Goal: Task Accomplishment & Management: Complete application form

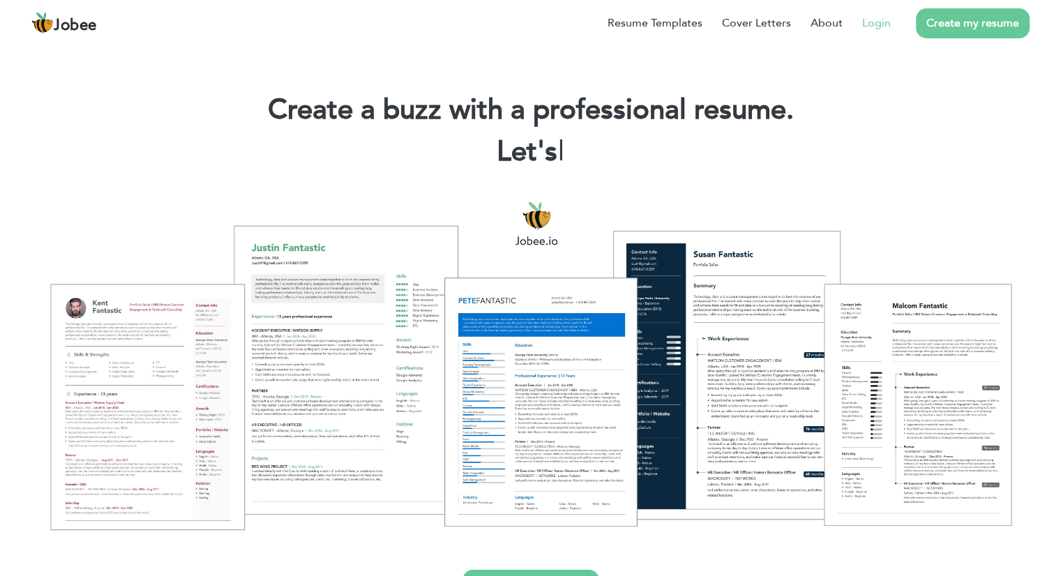
click at [869, 17] on link "Login" at bounding box center [876, 23] width 29 height 17
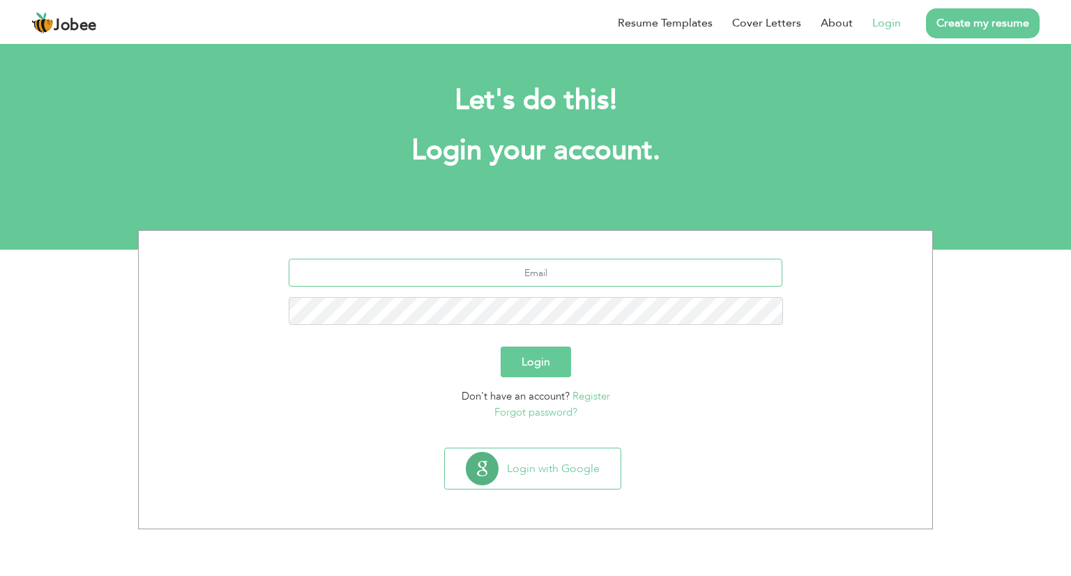
click at [552, 266] on input "text" at bounding box center [536, 273] width 494 height 28
type input "[PERSON_NAME][EMAIL_ADDRESS][DOMAIN_NAME]"
click at [545, 356] on button "Login" at bounding box center [536, 362] width 70 height 31
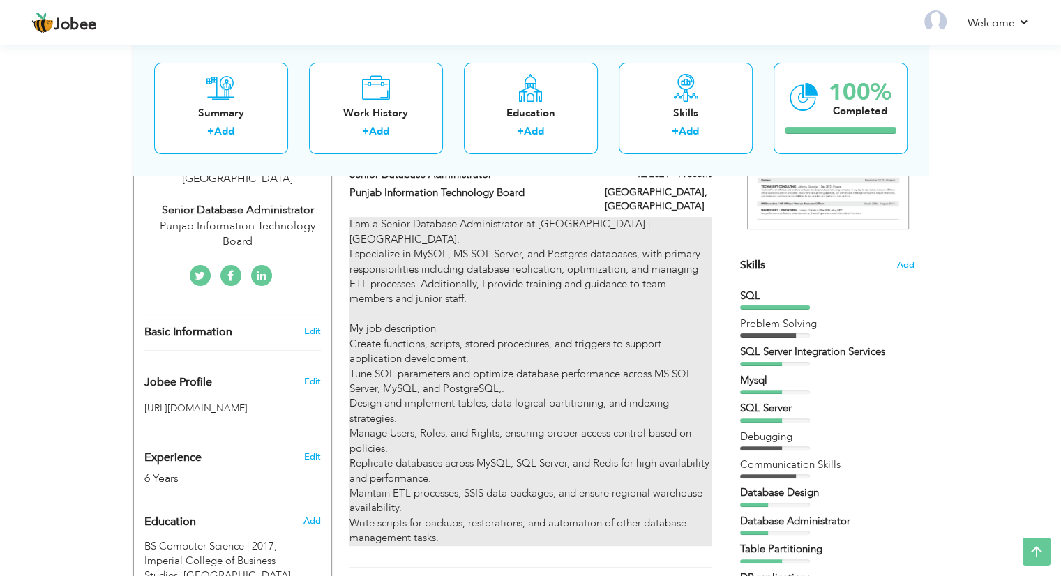
click at [551, 238] on p "I am a Senior Database Administrator at [GEOGRAPHIC_DATA] | [GEOGRAPHIC_DATA]. …" at bounding box center [529, 381] width 361 height 328
type input "Senior Database Administrator"
type input "Punjab Information Technology Board"
type input "12/2024"
type input "[GEOGRAPHIC_DATA]"
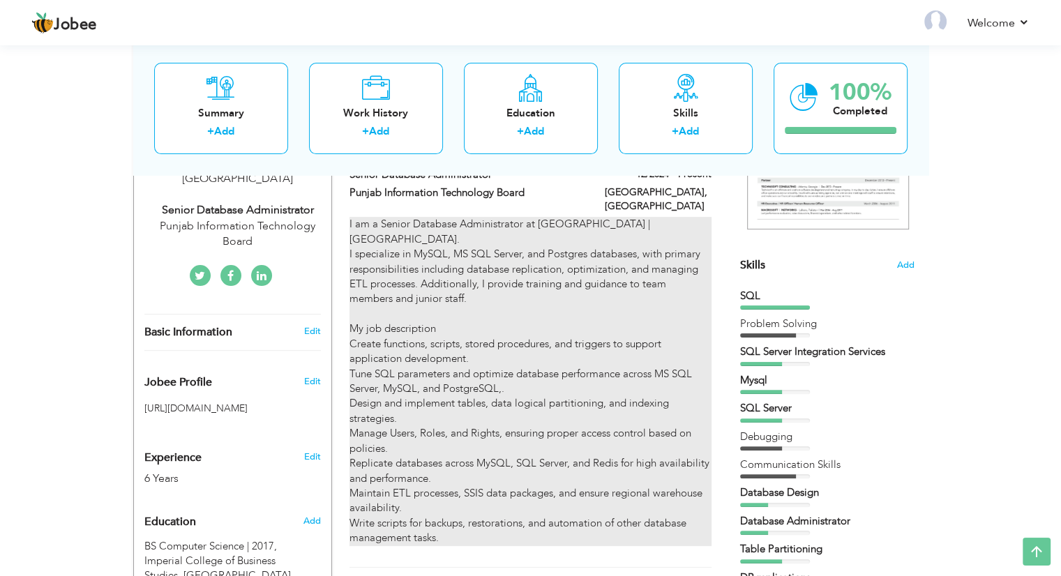
type input "[GEOGRAPHIC_DATA]"
checkbox input "true"
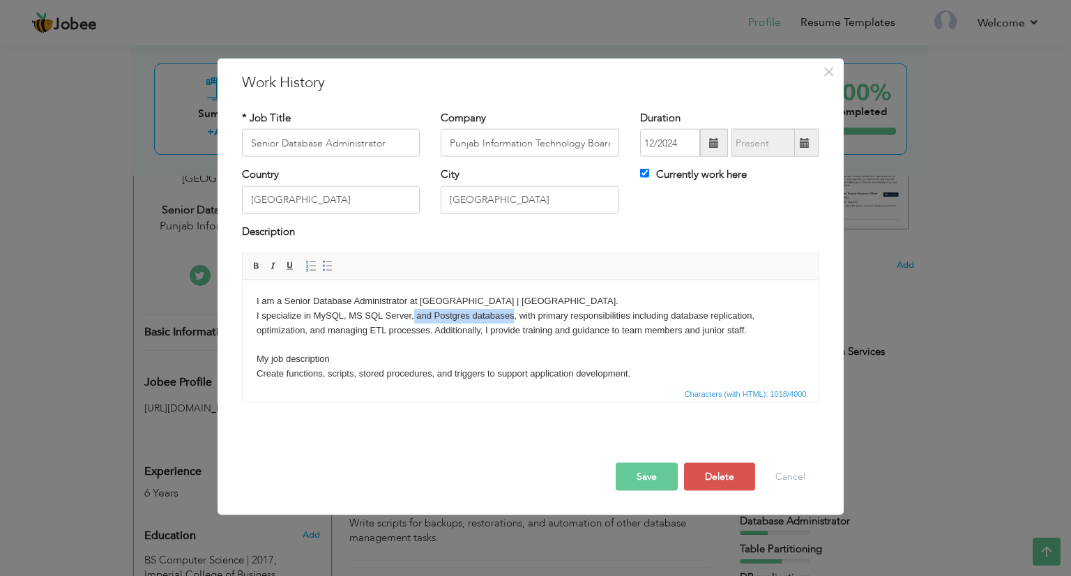
drag, startPoint x: 512, startPoint y: 315, endPoint x: 414, endPoint y: 315, distance: 98.3
click at [414, 315] on p "I am a Senior Database Administrator at PITB | Pakistan. I specialize in MySQL,…" at bounding box center [530, 381] width 548 height 174
click at [347, 316] on p "I am a Senior Database Administrator at PITB | Pakistan. I specialize in MySQL,…" at bounding box center [530, 381] width 548 height 174
click at [664, 475] on button "Save" at bounding box center [647, 477] width 62 height 28
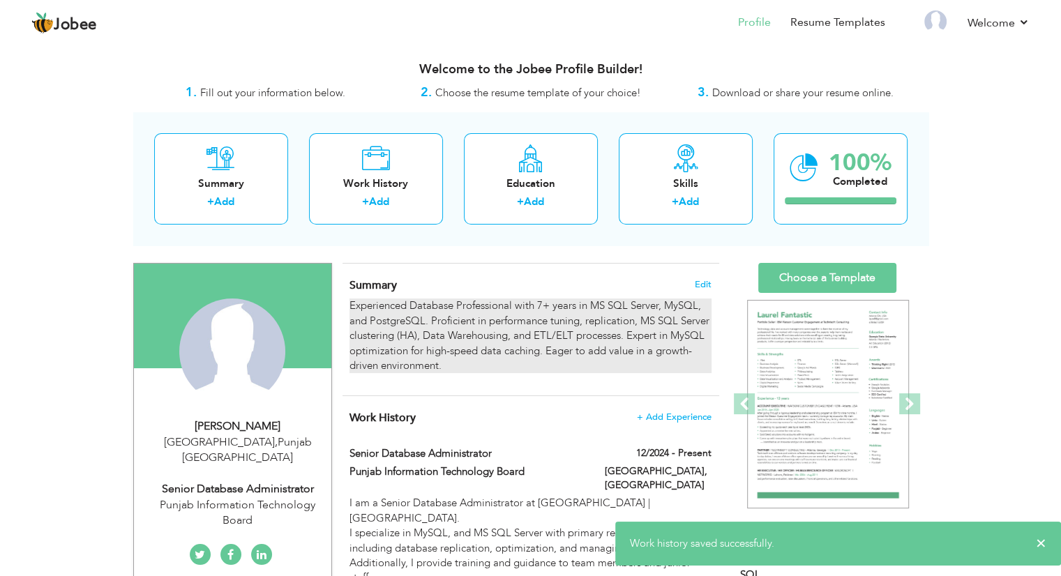
click at [549, 322] on p "Experienced Database Professional with 7+ years in MS SQL Server, MySQL, and Po…" at bounding box center [529, 335] width 361 height 75
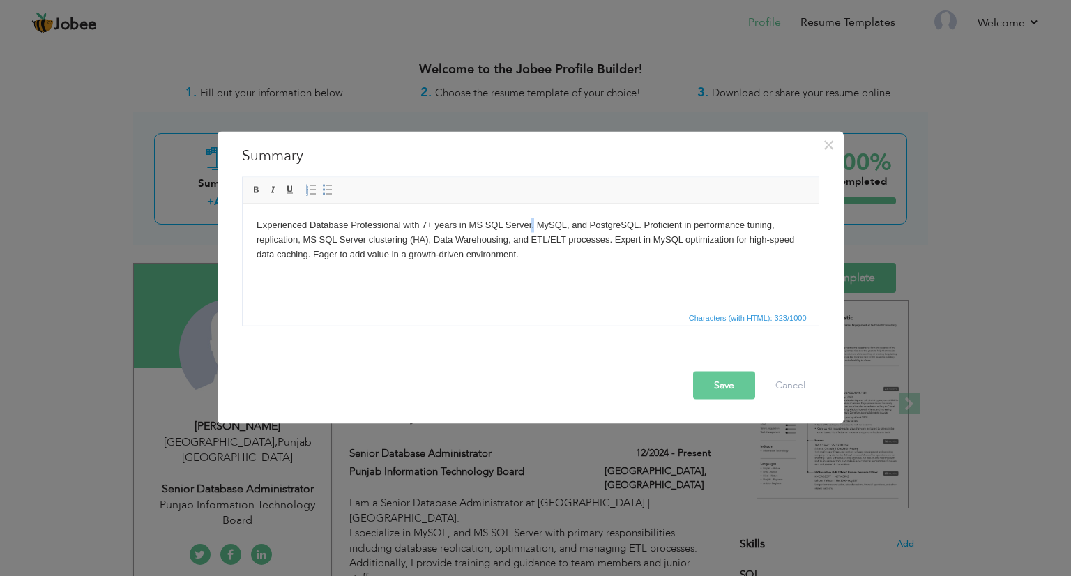
click at [532, 226] on p "Experienced Database Professional with 7+ years in MS SQL Server, MySQL, and Po…" at bounding box center [530, 239] width 548 height 43
drag, startPoint x: 582, startPoint y: 225, endPoint x: 654, endPoint y: 225, distance: 72.5
click at [654, 225] on p "Experienced Database Professional with 7+ years in MS SQL Server and MySQL, and…" at bounding box center [530, 239] width 548 height 43
click at [727, 386] on button "Save" at bounding box center [724, 386] width 62 height 28
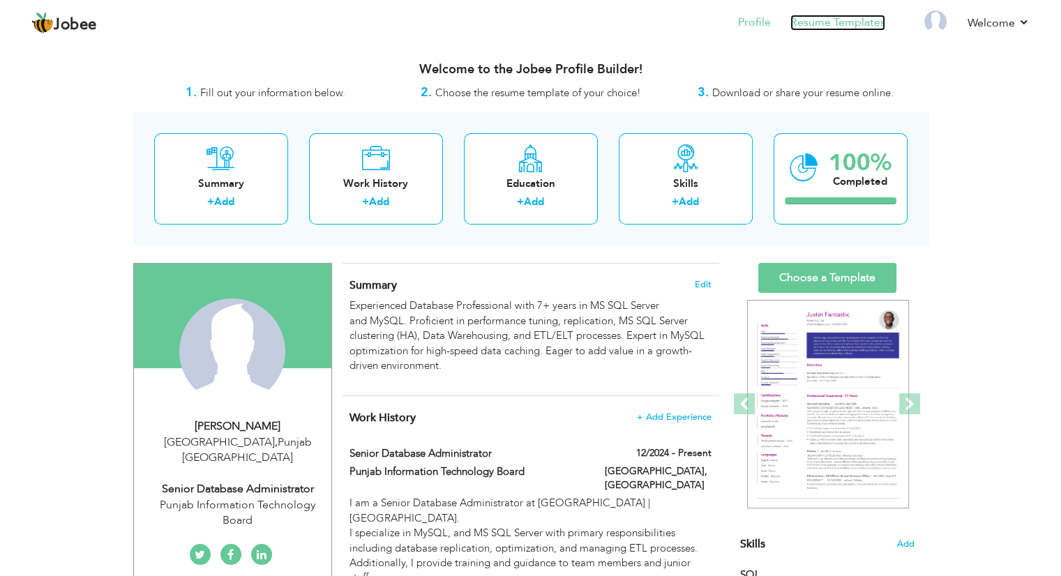
click at [835, 15] on link "Resume Templates" at bounding box center [837, 23] width 95 height 16
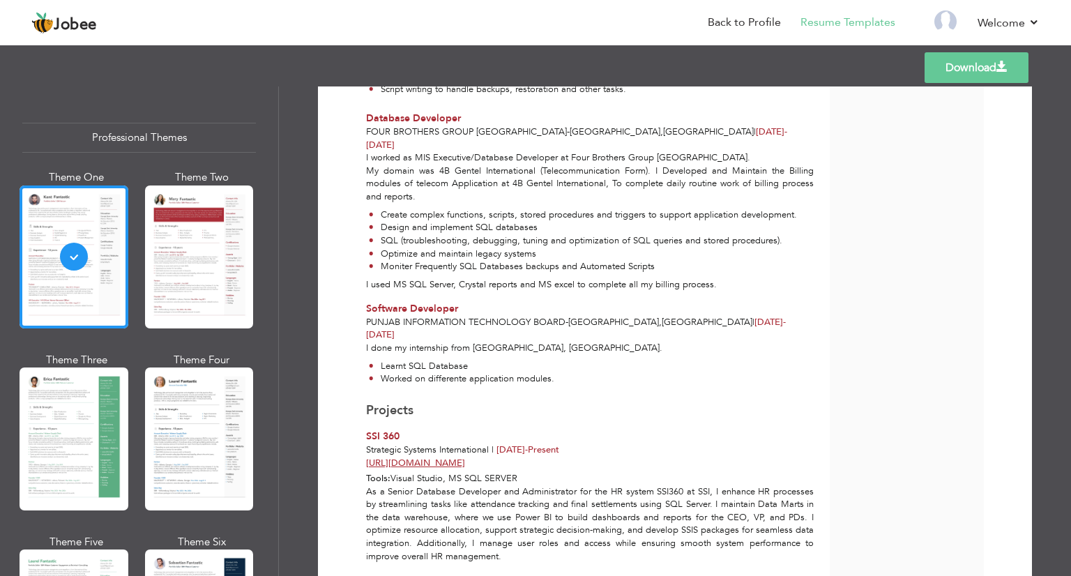
scroll to position [1046, 0]
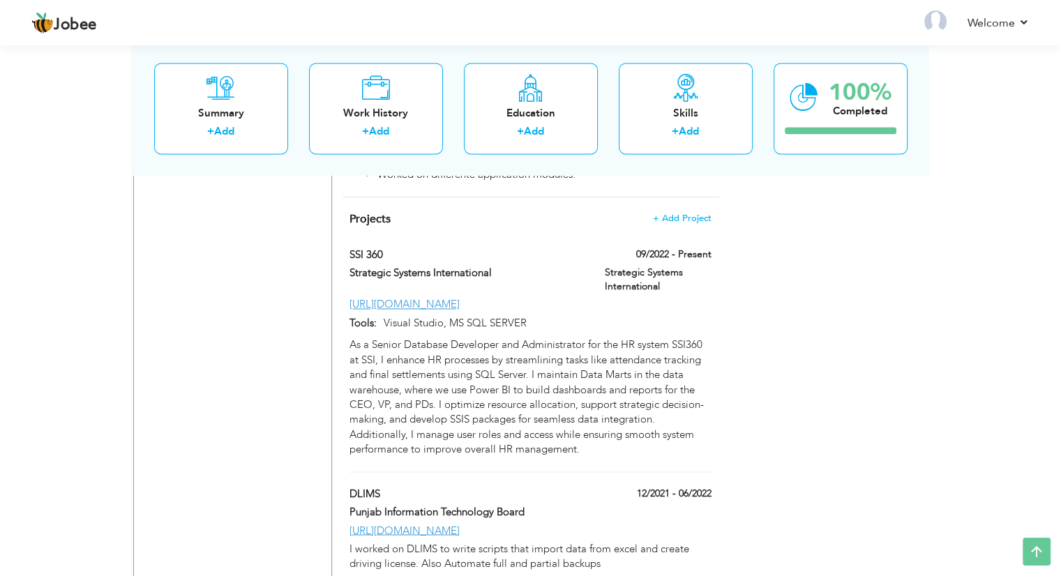
scroll to position [2052, 0]
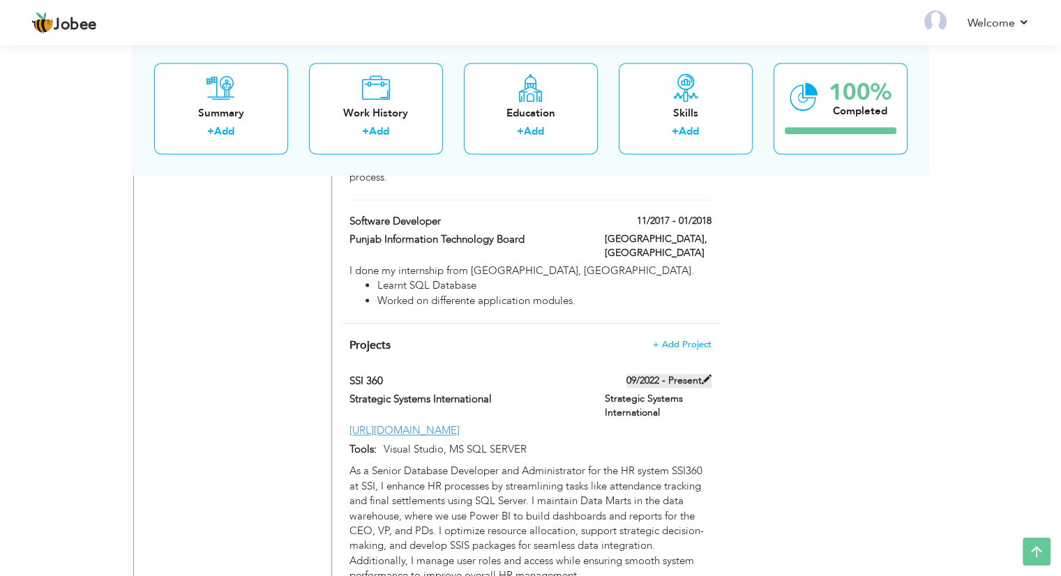
click at [676, 374] on label "09/2022 - Present" at bounding box center [668, 381] width 85 height 14
type input "SSI 360"
type input "Strategic Systems International"
type input "09/2022"
type input "[URL][DOMAIN_NAME]"
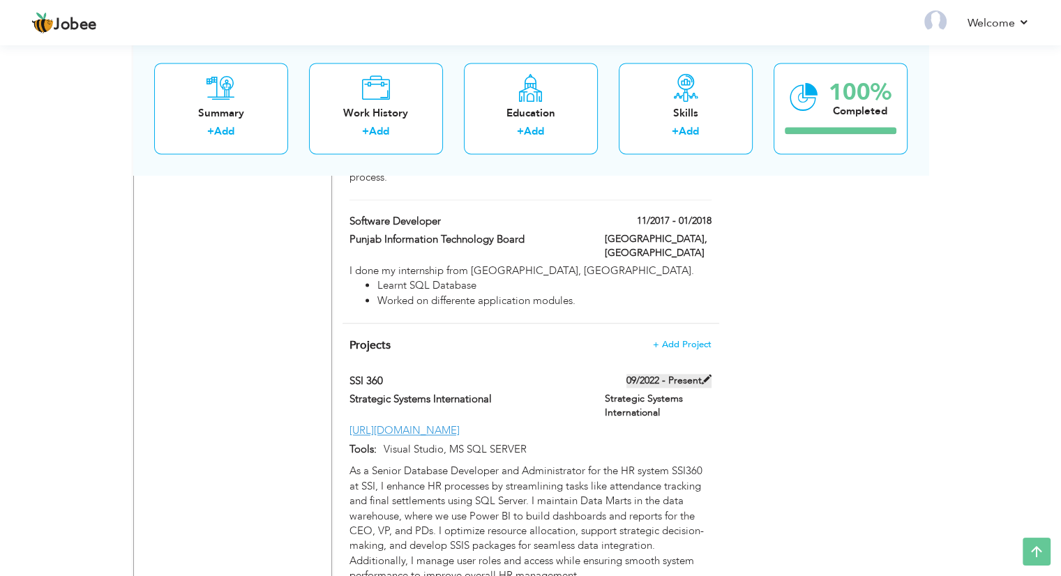
type input "Visual Studio, MS SQL SERVER"
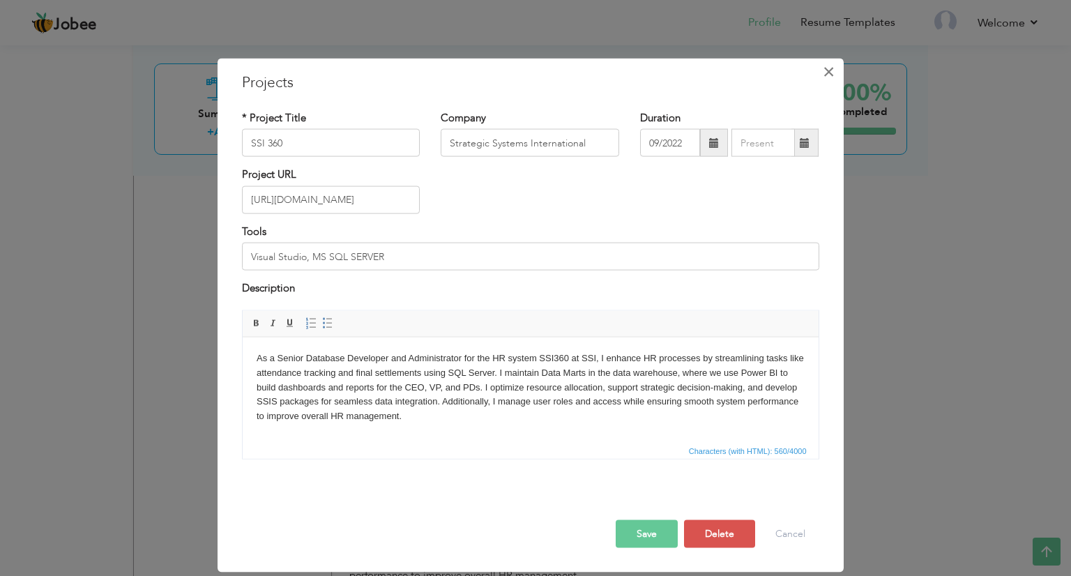
click at [828, 66] on span "×" at bounding box center [829, 71] width 12 height 25
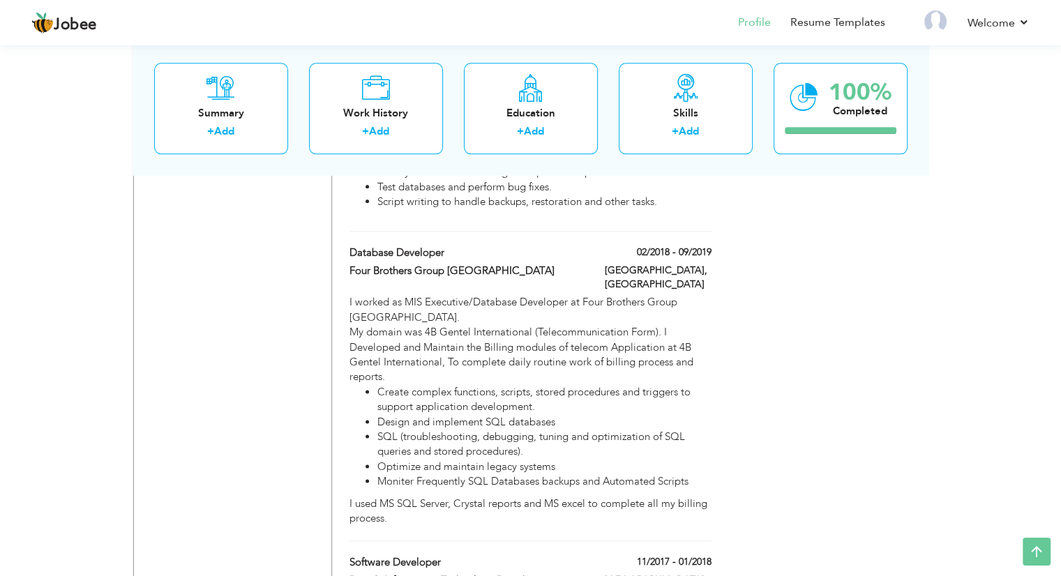
scroll to position [1982, 0]
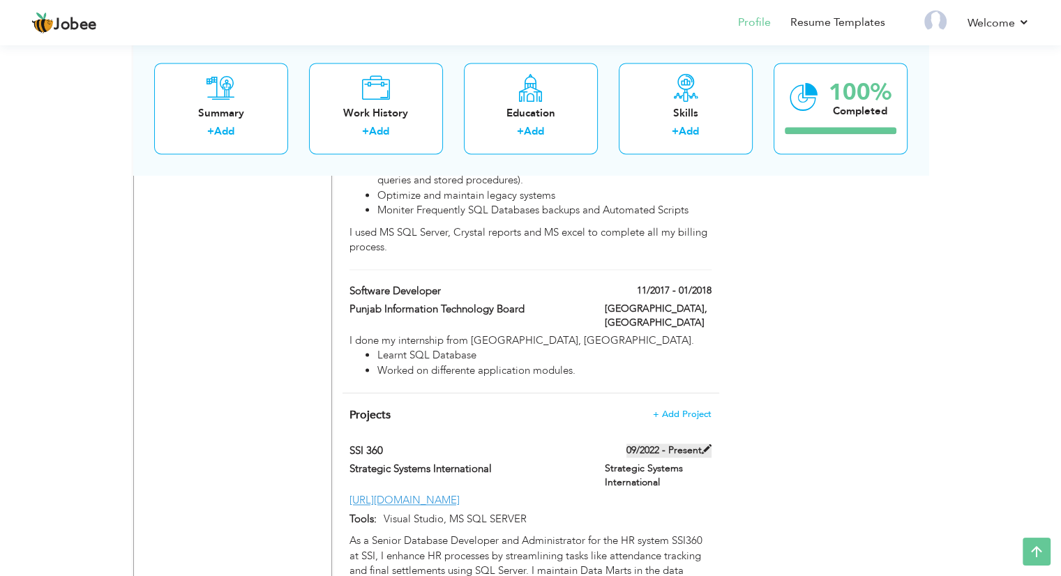
click at [700, 443] on label "09/2022 - Present" at bounding box center [668, 450] width 85 height 14
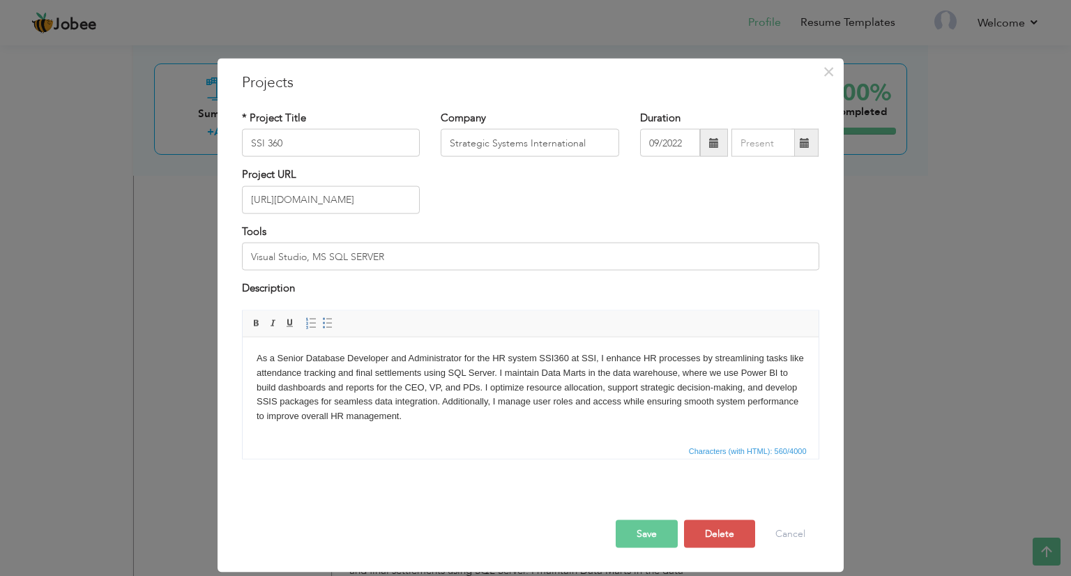
click at [805, 142] on span at bounding box center [805, 143] width 10 height 10
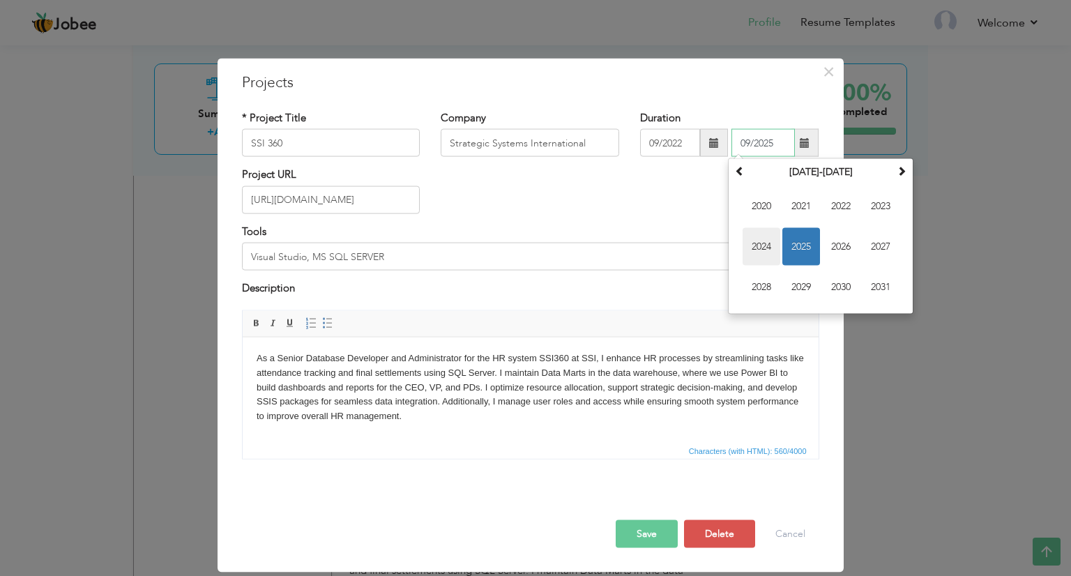
click at [765, 243] on span "2024" at bounding box center [762, 247] width 38 height 38
click at [873, 243] on span "Aug" at bounding box center [881, 247] width 38 height 38
type input "08/2024"
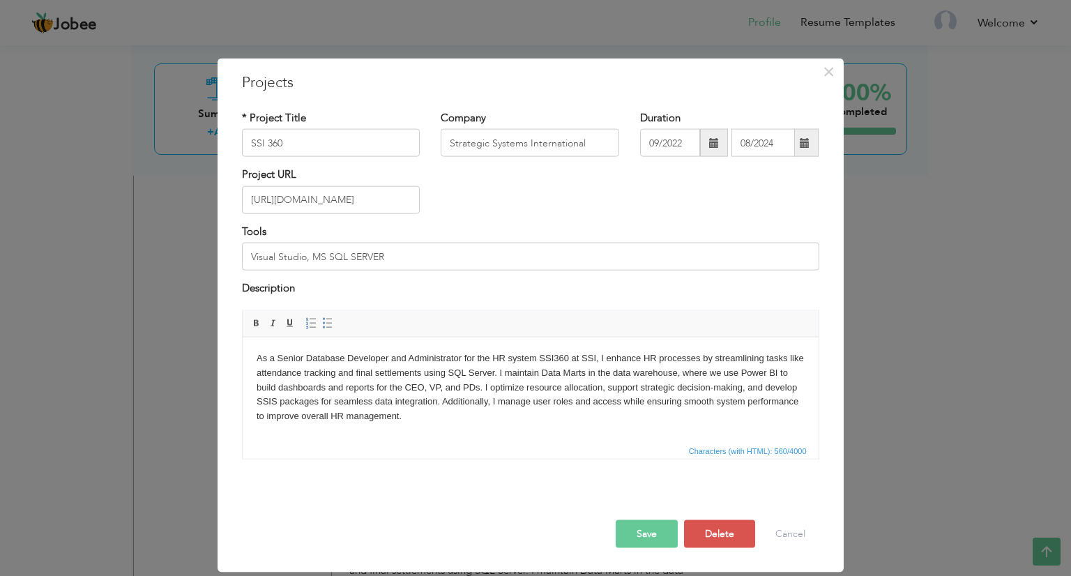
click at [646, 534] on button "Save" at bounding box center [647, 533] width 62 height 28
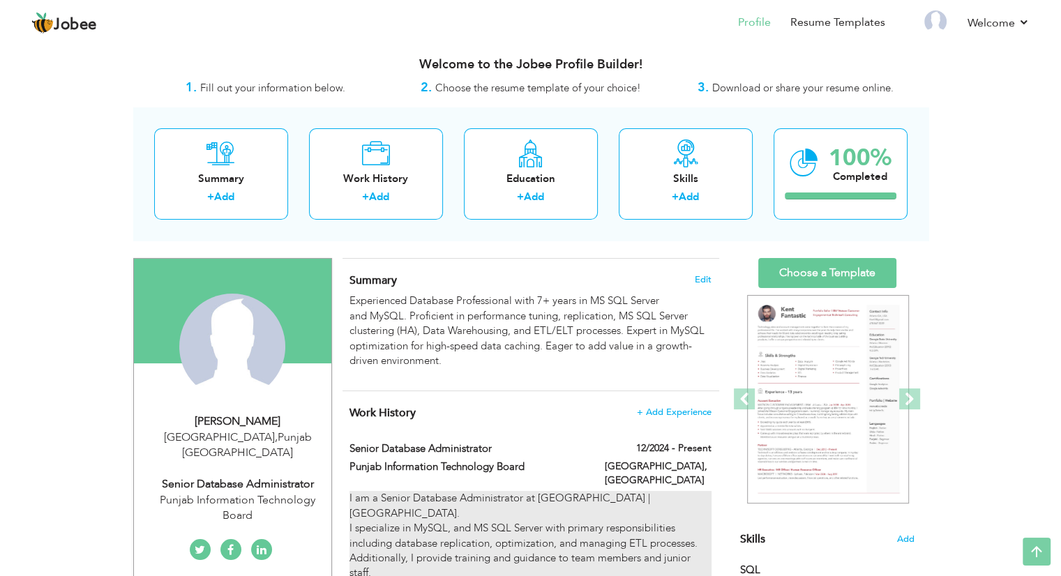
scroll to position [0, 0]
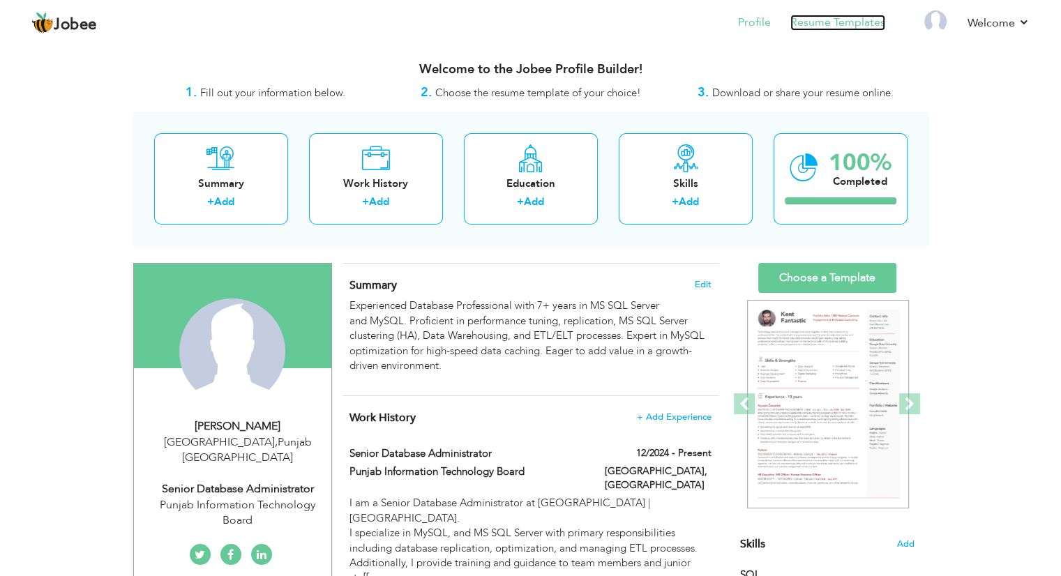
click at [823, 20] on link "Resume Templates" at bounding box center [837, 23] width 95 height 16
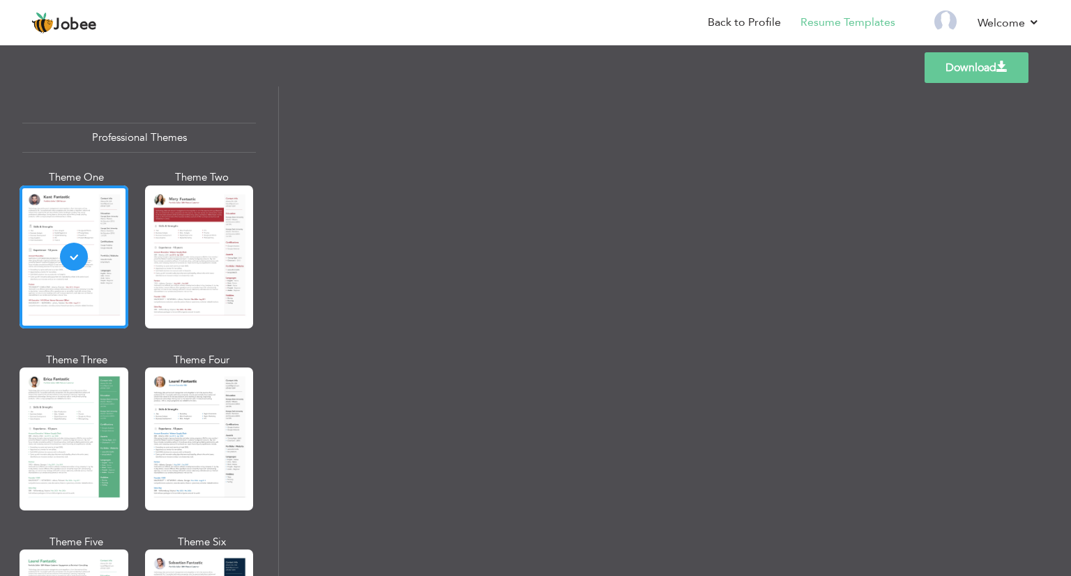
scroll to position [209, 0]
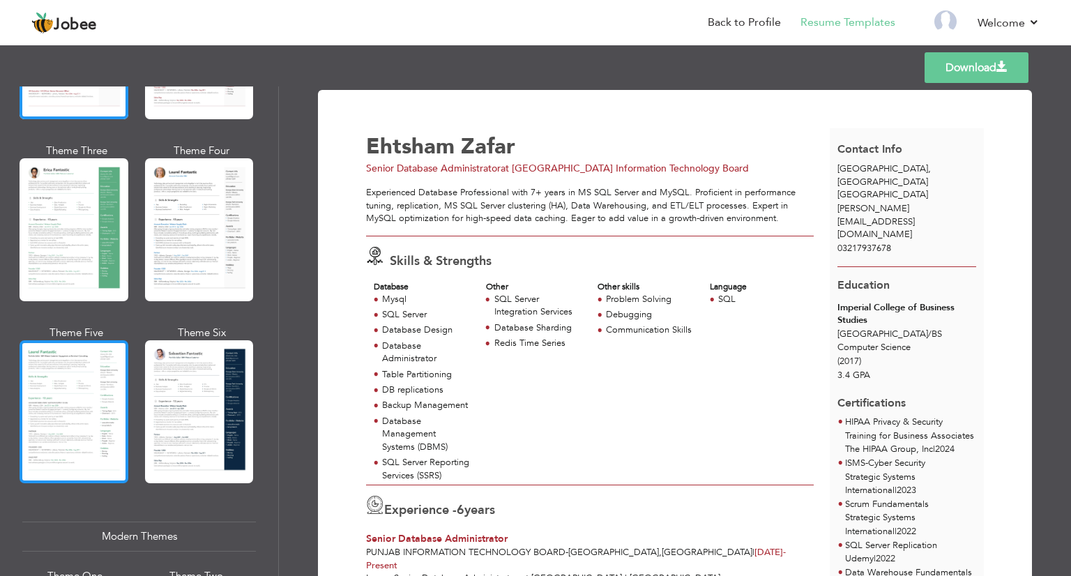
click at [109, 425] on div at bounding box center [74, 411] width 109 height 143
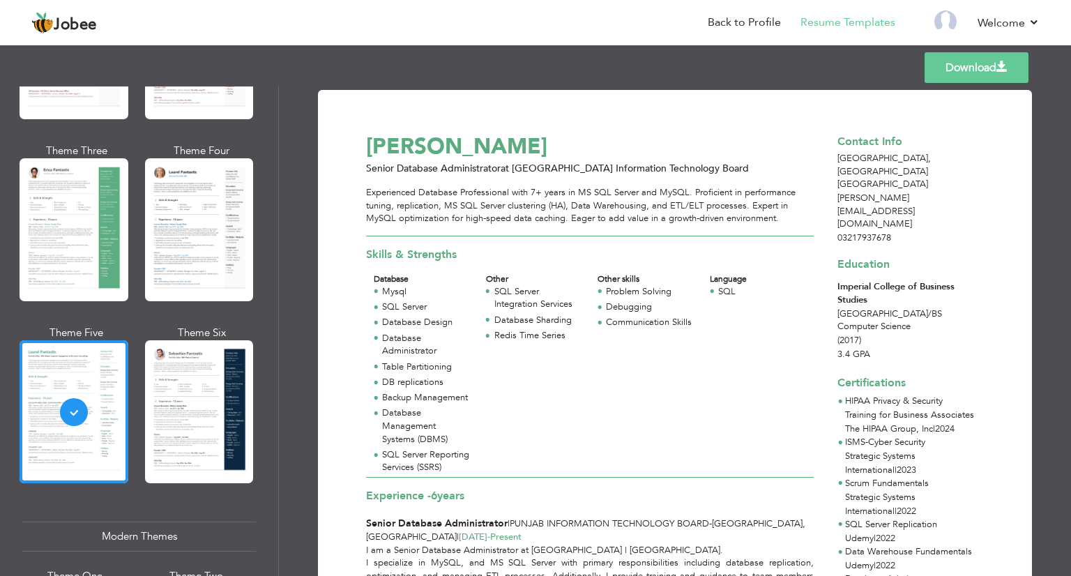
scroll to position [0, 0]
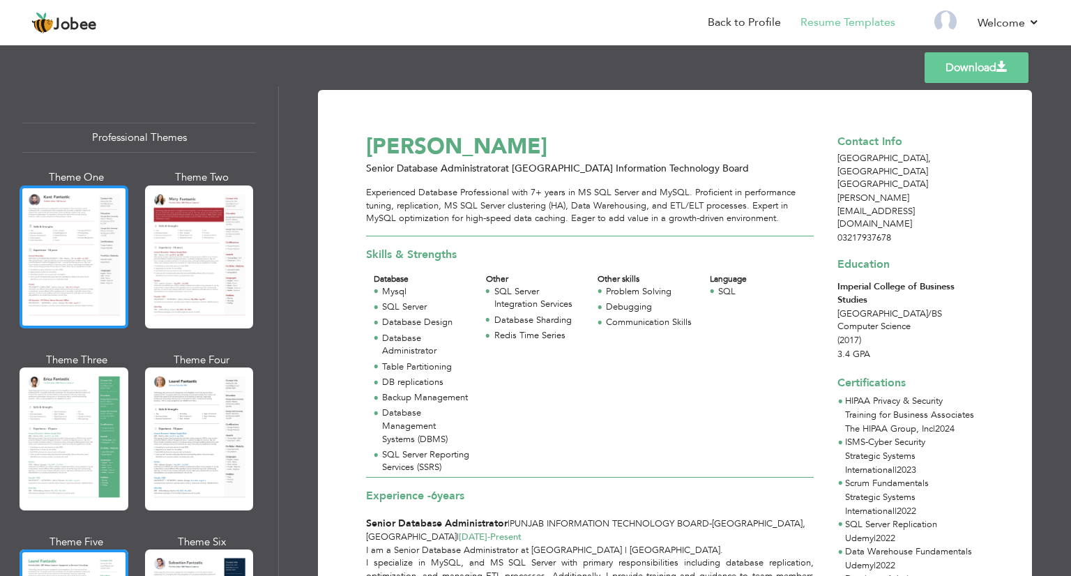
click at [103, 226] on div at bounding box center [74, 256] width 109 height 143
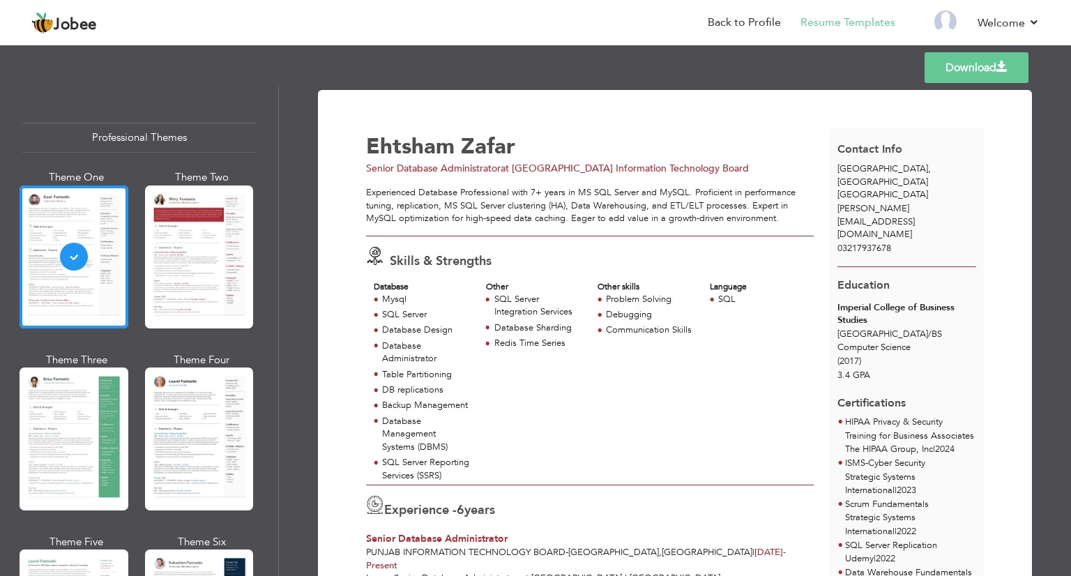
click at [979, 65] on link "Download" at bounding box center [977, 67] width 104 height 31
